Goal: Share content: Share content

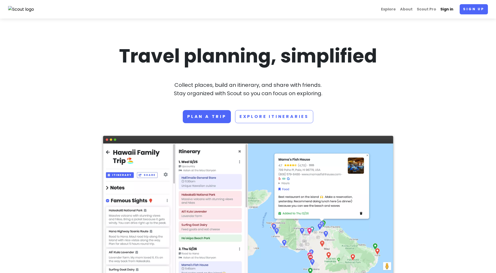
click at [445, 11] on link "Sign in" at bounding box center [446, 9] width 17 height 10
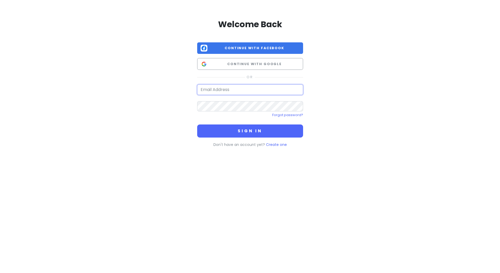
click at [249, 89] on input "email" at bounding box center [250, 89] width 106 height 10
type input "[PERSON_NAME][EMAIL_ADDRESS][PERSON_NAME][DOMAIN_NAME]"
click at [197, 125] on button "Sign in" at bounding box center [250, 131] width 106 height 13
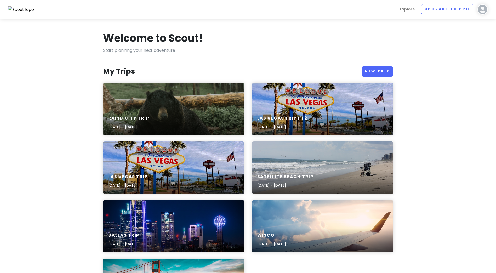
click at [481, 10] on img at bounding box center [483, 9] width 10 height 10
click at [459, 28] on div "[PERSON_NAME] g Give Feedback 💡 Support Scout ☕️ Log Out" at bounding box center [466, 48] width 52 height 56
click at [486, 10] on img at bounding box center [483, 9] width 10 height 10
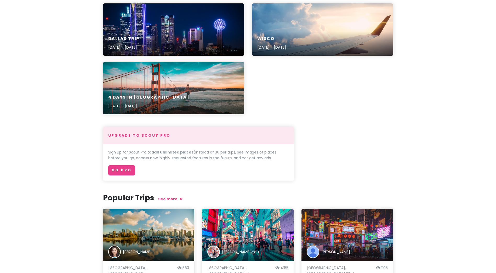
scroll to position [220, 0]
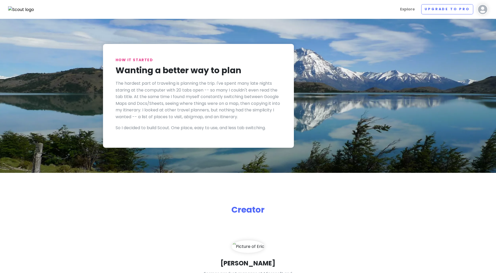
click at [486, 8] on img at bounding box center [483, 9] width 10 height 10
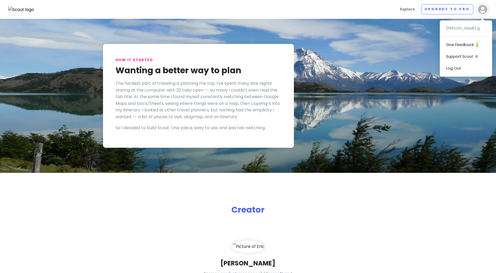
click at [485, 8] on img at bounding box center [483, 9] width 10 height 10
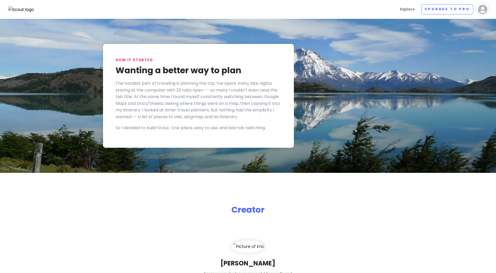
click at [485, 8] on img at bounding box center [483, 9] width 10 height 10
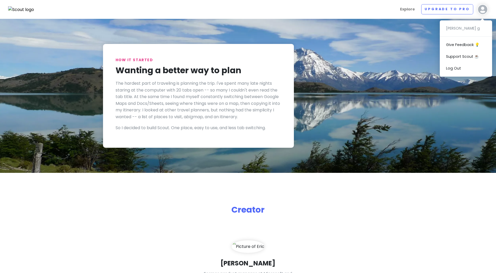
click at [459, 25] on div "[PERSON_NAME] g Give Feedback 💡 Support Scout ☕️ Log Out" at bounding box center [466, 48] width 52 height 56
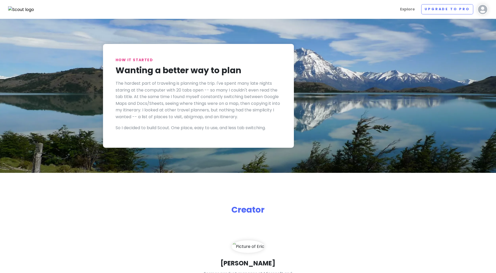
click at [486, 10] on img at bounding box center [483, 9] width 10 height 10
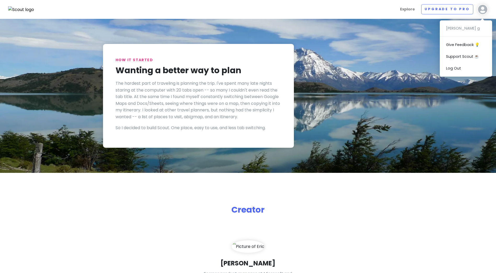
click at [18, 9] on img at bounding box center [21, 9] width 26 height 7
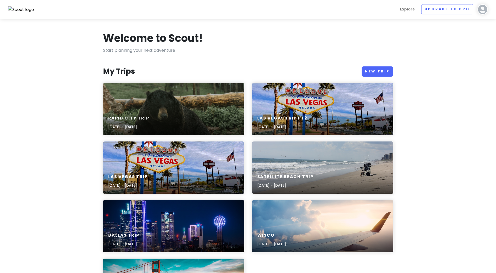
click at [487, 11] on img at bounding box center [483, 9] width 10 height 10
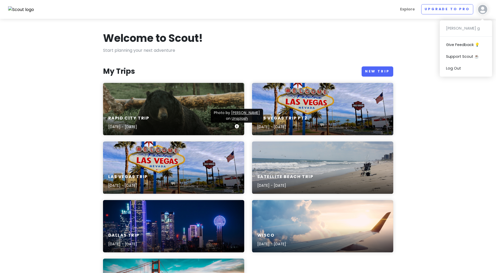
click at [206, 122] on div "Rapid City Trip [DATE] - [DATE]" at bounding box center [173, 122] width 141 height 25
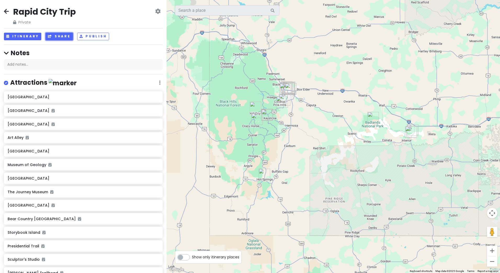
click at [56, 36] on button "Share" at bounding box center [59, 37] width 27 height 8
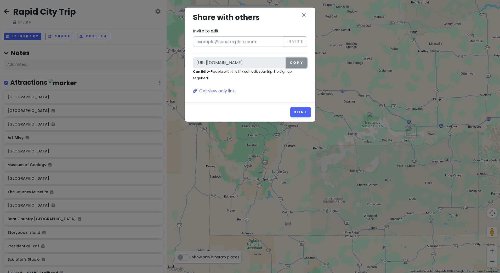
click at [299, 62] on button "Copy" at bounding box center [296, 63] width 21 height 10
click at [7, 11] on div "close Share with others Invite to edit Invite [URL][DOMAIN_NAME] Copy Can Edit …" at bounding box center [250, 136] width 500 height 273
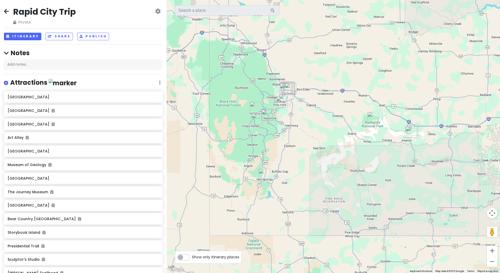
click at [7, 11] on icon at bounding box center [6, 11] width 5 height 4
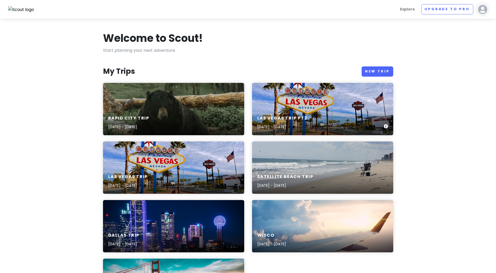
click at [315, 115] on div "Las Vegas Trip pt2 [DATE] - [DATE]" at bounding box center [322, 122] width 141 height 25
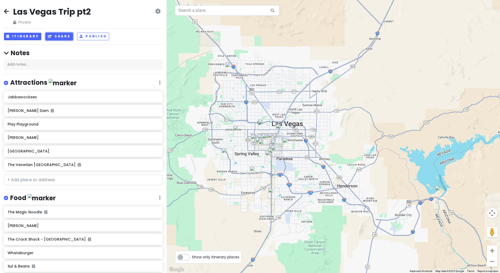
click at [63, 36] on button "Share" at bounding box center [59, 37] width 27 height 8
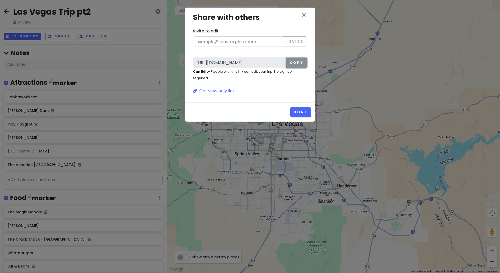
click at [297, 64] on button "Copy" at bounding box center [296, 63] width 21 height 10
click at [304, 16] on icon "close" at bounding box center [304, 15] width 6 height 6
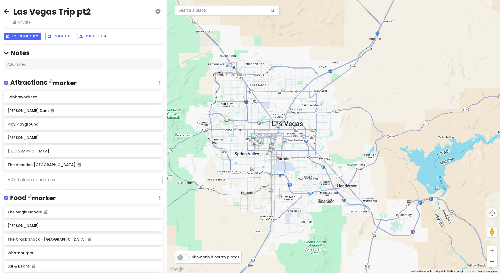
click at [7, 11] on icon at bounding box center [6, 11] width 5 height 4
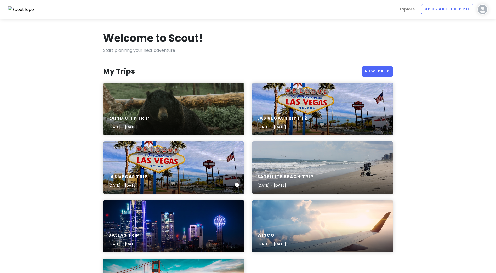
click at [172, 165] on div "[GEOGRAPHIC_DATA] Trip [DATE] - [DATE]" at bounding box center [173, 168] width 141 height 52
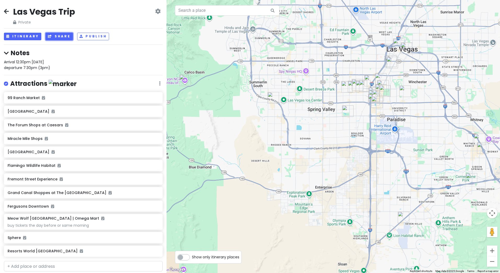
click at [54, 39] on button "Share" at bounding box center [59, 37] width 27 height 8
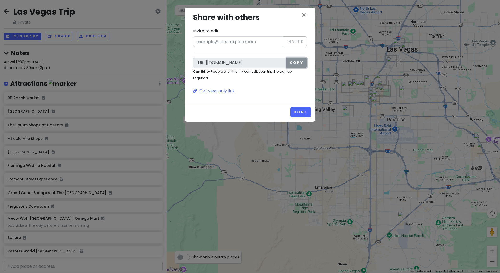
click at [303, 62] on button "Copy" at bounding box center [296, 63] width 21 height 10
drag, startPoint x: 302, startPoint y: 13, endPoint x: 251, endPoint y: 12, distance: 50.8
click at [302, 13] on icon "close" at bounding box center [304, 15] width 6 height 6
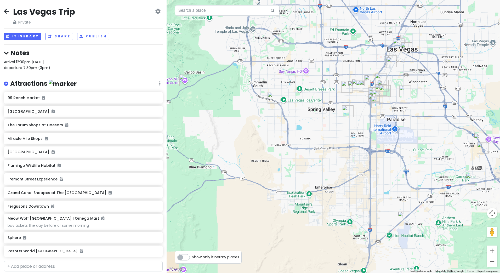
click at [6, 11] on icon at bounding box center [6, 11] width 5 height 4
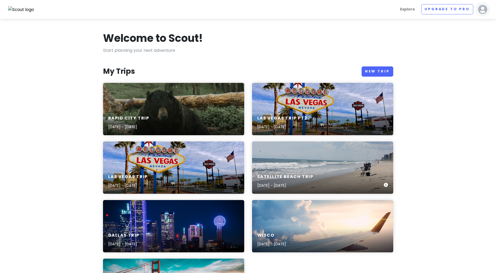
click at [300, 168] on div "Satellite Beach Trip [DATE] - [DATE]" at bounding box center [322, 168] width 141 height 52
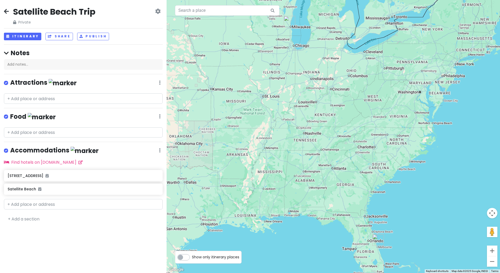
click at [6, 9] on icon at bounding box center [6, 11] width 5 height 4
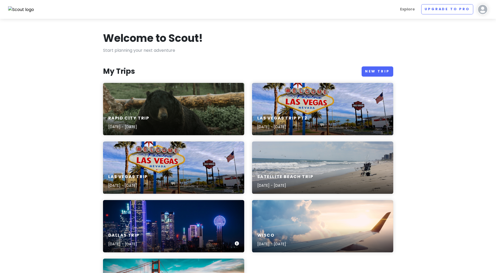
click at [149, 224] on div "Dallas Trip [DATE] - [DATE]" at bounding box center [173, 226] width 141 height 52
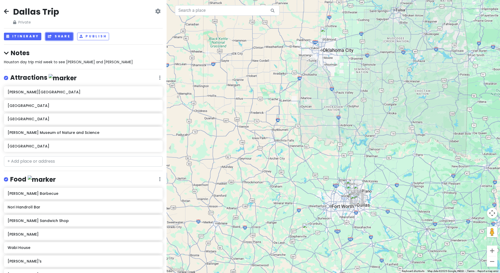
click at [59, 36] on button "Share" at bounding box center [59, 37] width 27 height 8
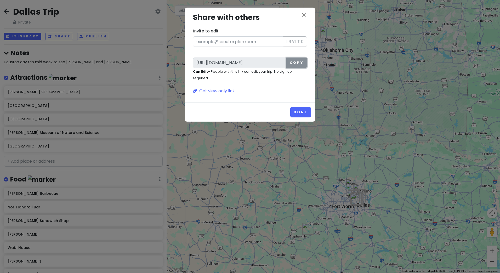
click at [301, 60] on button "Copy" at bounding box center [296, 63] width 21 height 10
click at [306, 15] on icon "close" at bounding box center [304, 15] width 6 height 6
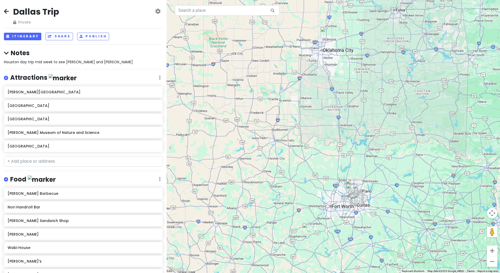
click at [5, 13] on icon at bounding box center [6, 11] width 5 height 4
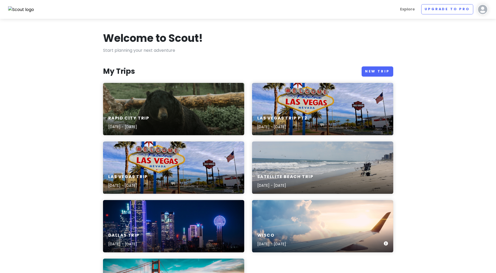
click at [296, 232] on div "Wisco [DATE] - [DATE]" at bounding box center [322, 240] width 141 height 25
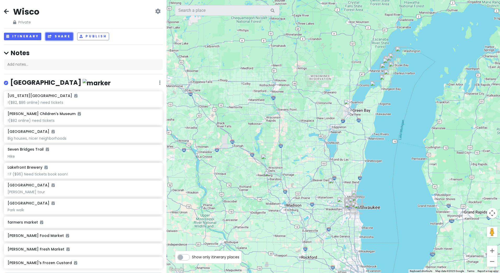
click at [60, 37] on button "Share" at bounding box center [59, 37] width 27 height 8
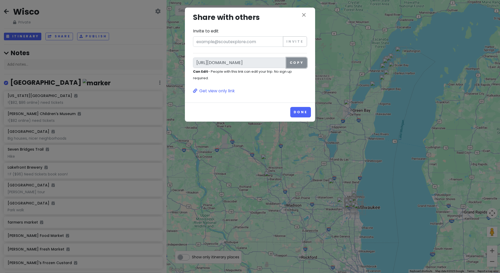
click at [297, 62] on button "Copy" at bounding box center [296, 63] width 21 height 10
click at [305, 15] on icon "close" at bounding box center [304, 15] width 6 height 6
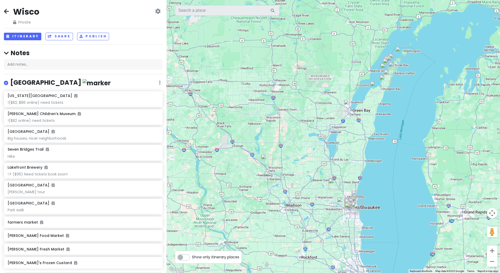
click at [9, 11] on icon at bounding box center [6, 11] width 5 height 4
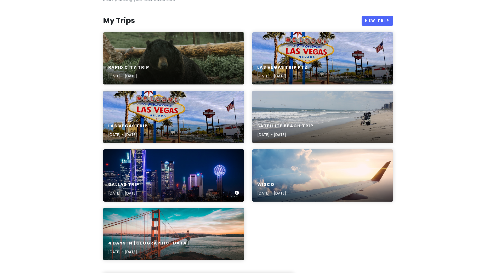
scroll to position [52, 0]
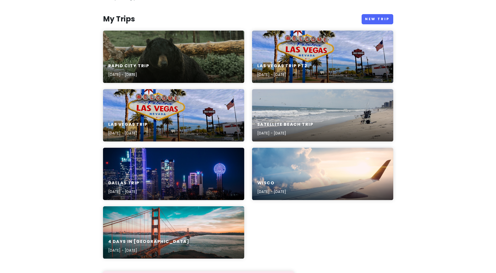
click at [178, 226] on div "4 Days in [GEOGRAPHIC_DATA] [DATE] - [DATE]" at bounding box center [173, 232] width 141 height 52
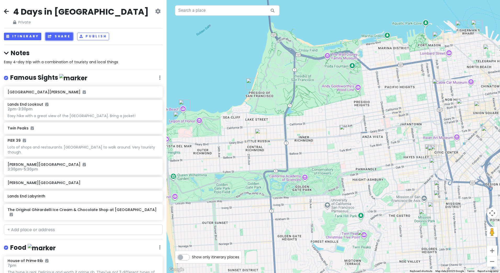
click at [56, 37] on button "Share" at bounding box center [59, 37] width 27 height 8
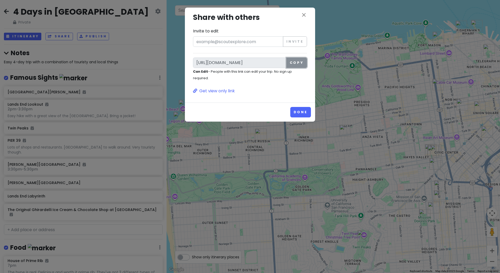
click at [295, 62] on button "Copy" at bounding box center [296, 63] width 21 height 10
click at [305, 17] on icon "close" at bounding box center [304, 15] width 6 height 6
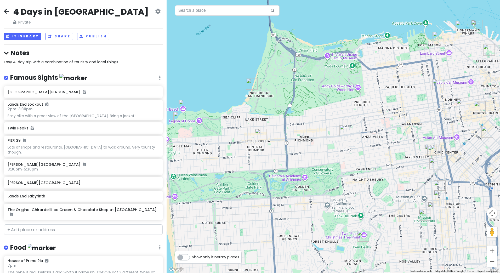
click at [6, 12] on icon at bounding box center [6, 11] width 5 height 4
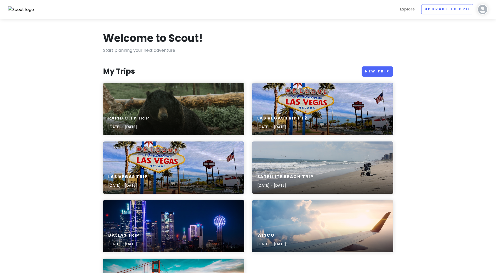
drag, startPoint x: 482, startPoint y: 12, endPoint x: 403, endPoint y: 40, distance: 83.8
click at [400, 42] on section "Welcome to Scout! Start planning your next adventure My Trips New Trip [GEOGRAP…" at bounding box center [248, 275] width 496 height 513
click at [486, 8] on img at bounding box center [483, 9] width 10 height 10
click at [453, 28] on div "[PERSON_NAME] g Give Feedback 💡 Support Scout ☕️ Log Out" at bounding box center [466, 48] width 52 height 56
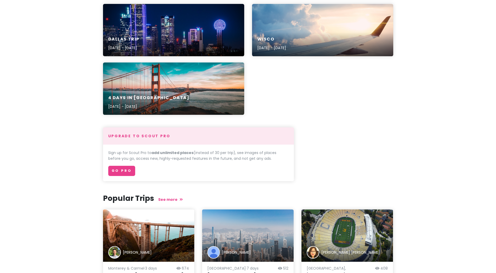
scroll to position [226, 0]
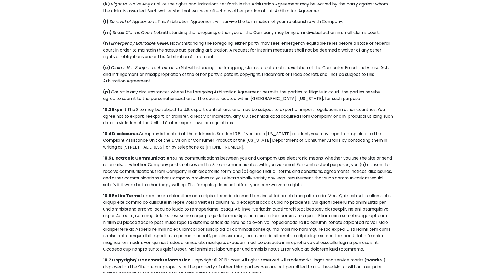
scroll to position [1876, 0]
